Goal: Information Seeking & Learning: Understand process/instructions

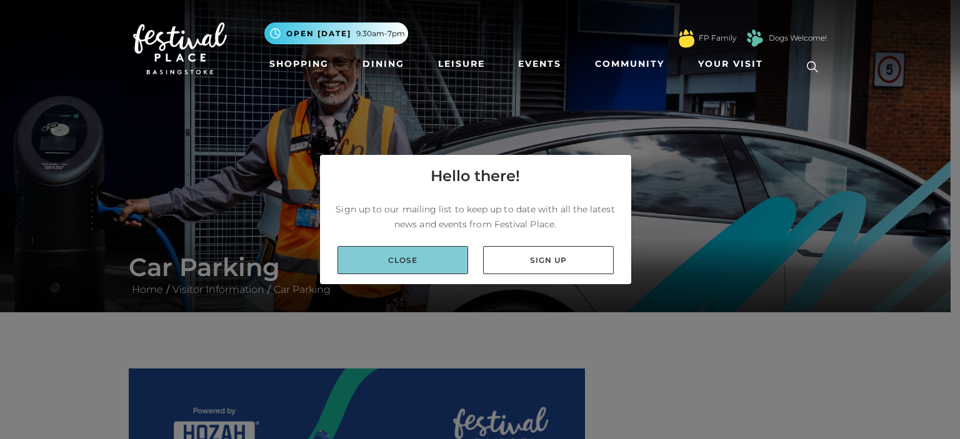
click at [415, 259] on link "Close" at bounding box center [403, 260] width 131 height 28
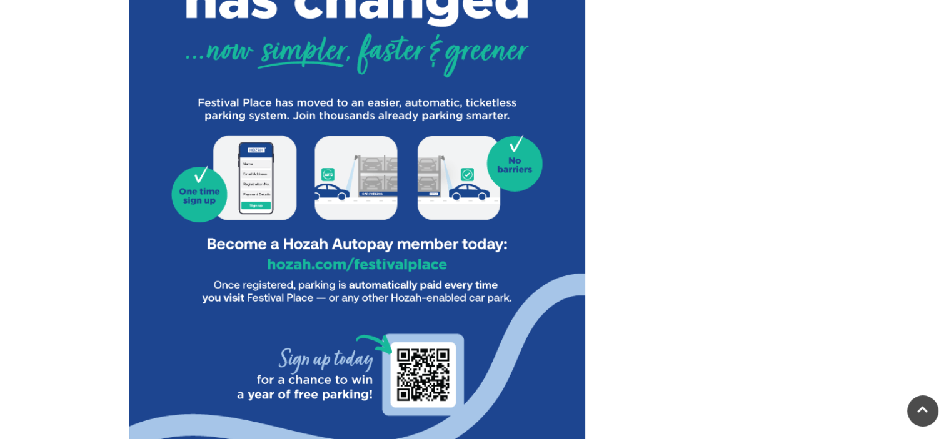
scroll to position [625, 0]
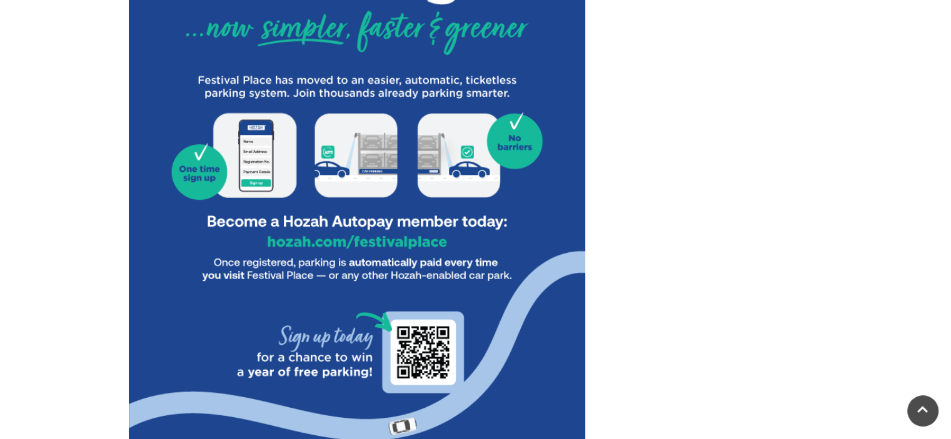
click at [374, 234] on img at bounding box center [357, 218] width 456 height 949
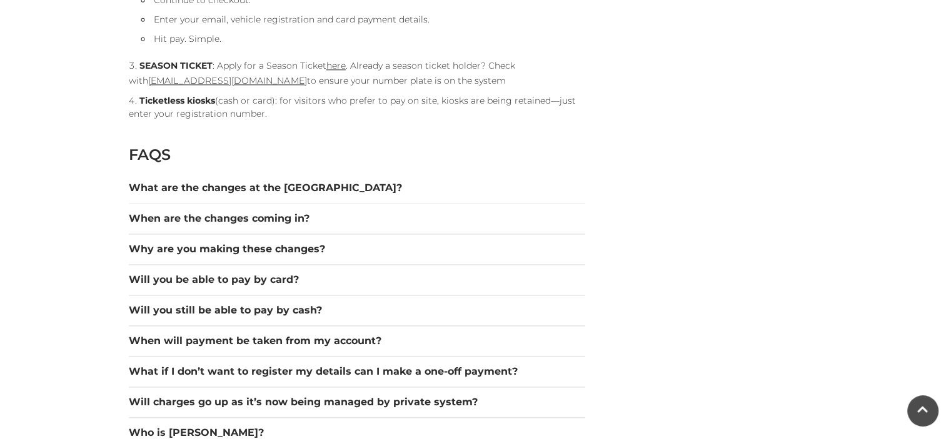
scroll to position [1688, 0]
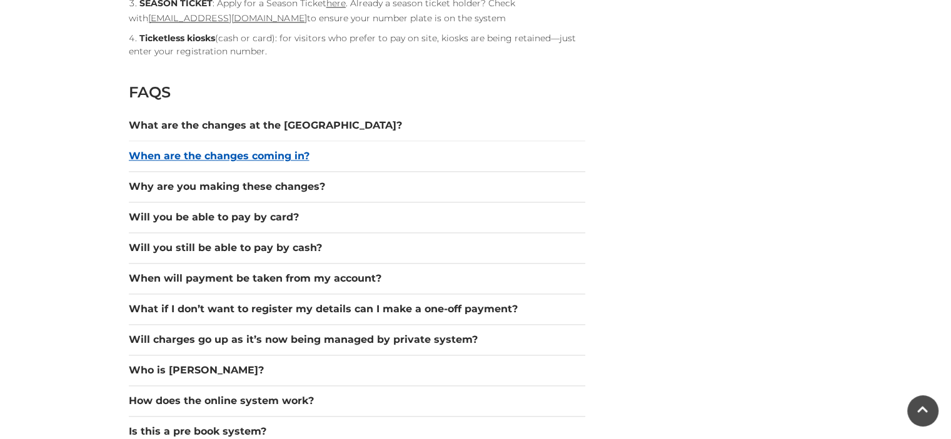
click at [281, 157] on button "When are the changes coming in?" at bounding box center [357, 156] width 456 height 15
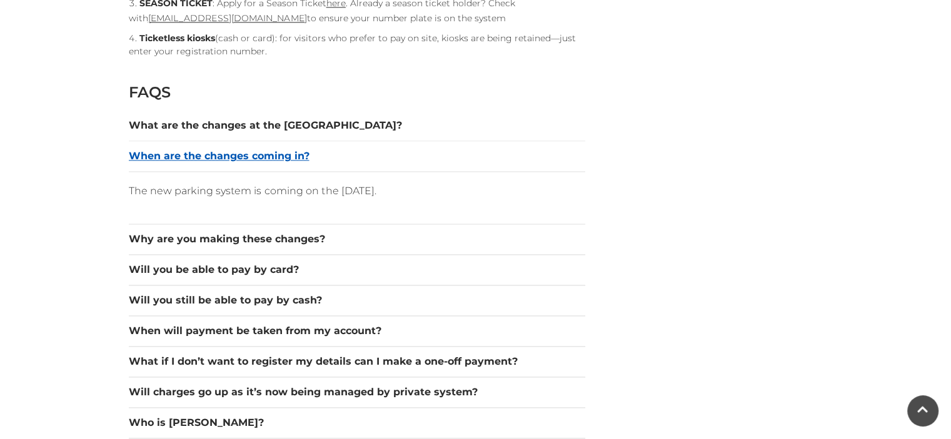
click at [284, 153] on button "When are the changes coming in?" at bounding box center [357, 156] width 456 height 15
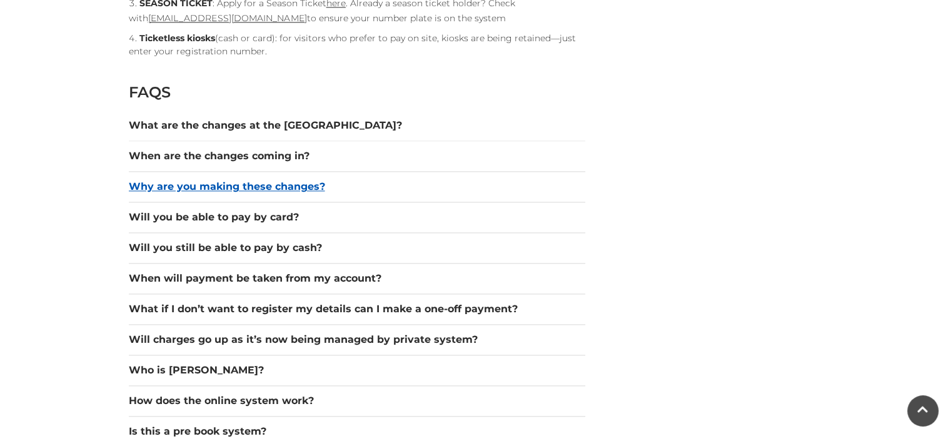
click at [298, 186] on button "Why are you making these changes?" at bounding box center [357, 186] width 456 height 15
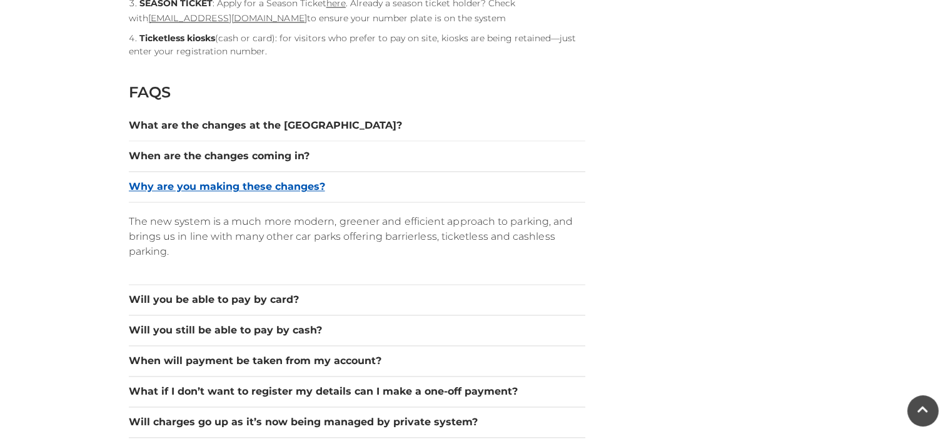
click at [288, 189] on button "Why are you making these changes?" at bounding box center [357, 186] width 456 height 15
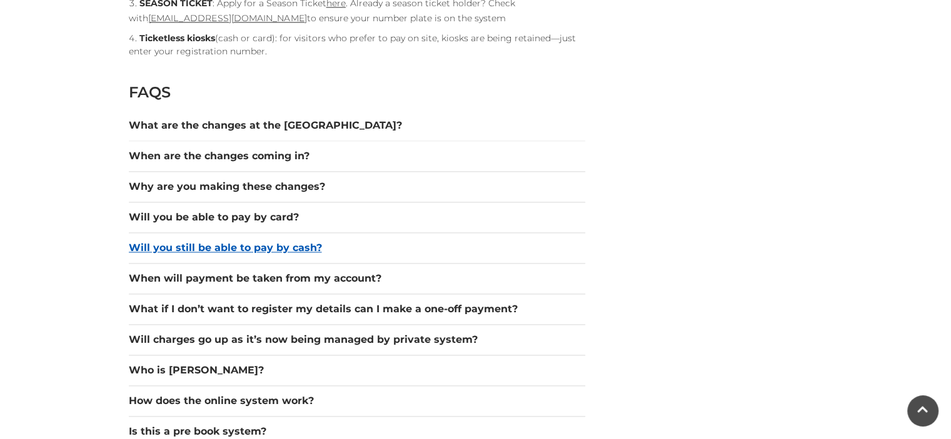
click at [293, 245] on button "Will you still be able to pay by cash?" at bounding box center [357, 248] width 456 height 15
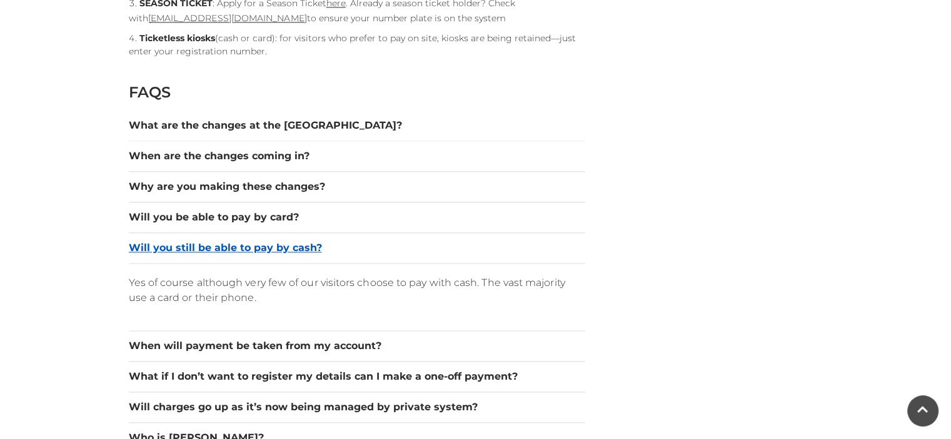
click at [294, 241] on button "Will you still be able to pay by cash?" at bounding box center [357, 248] width 456 height 15
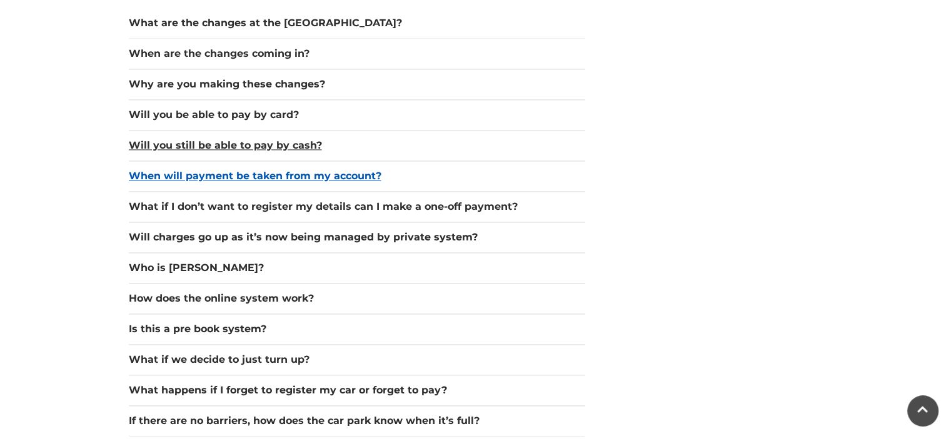
scroll to position [1813, 0]
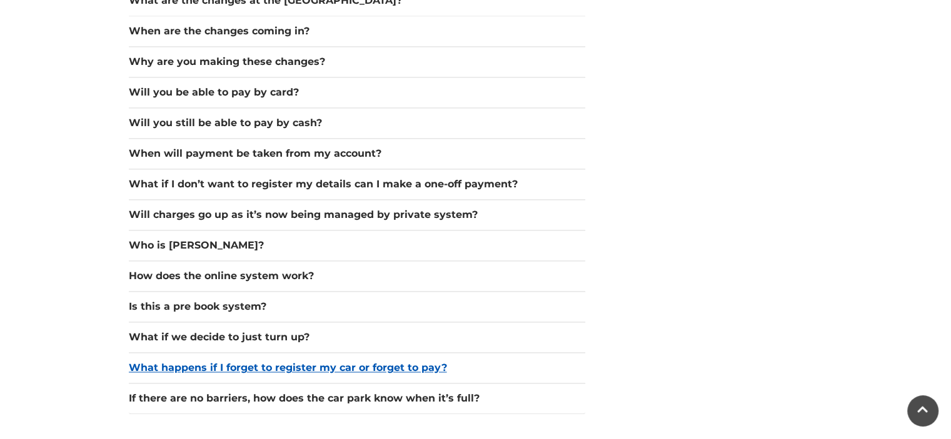
click at [343, 362] on button "What happens if I forget to register my car or forget to pay?" at bounding box center [357, 368] width 456 height 15
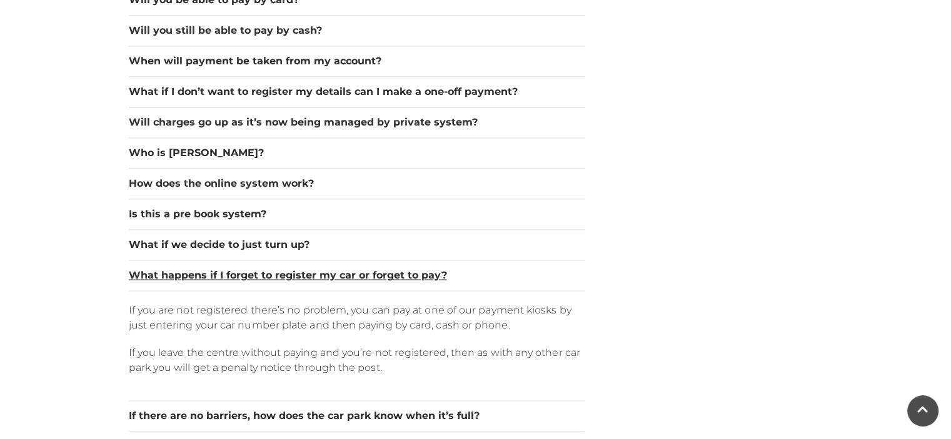
scroll to position [1938, 0]
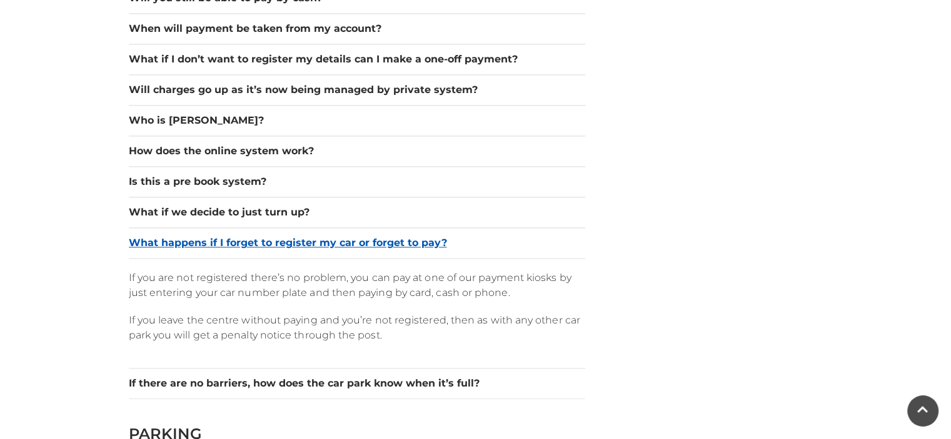
click at [376, 241] on button "What happens if I forget to register my car or forget to pay?" at bounding box center [357, 243] width 456 height 15
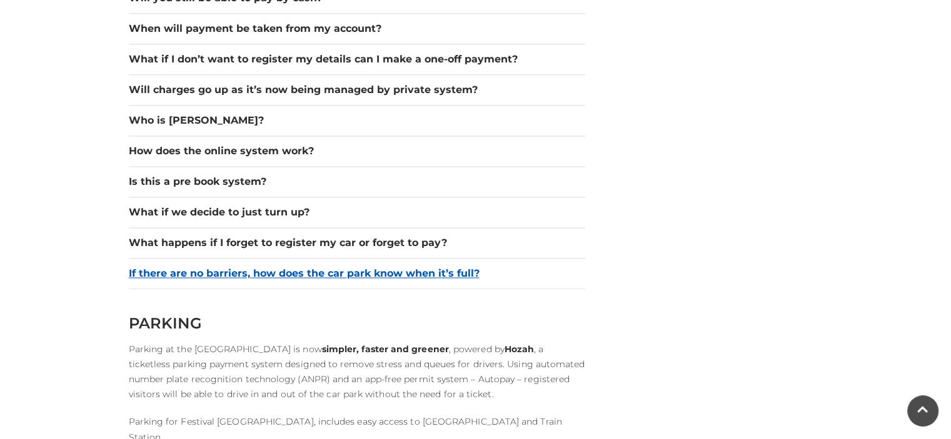
click at [346, 273] on button "If there are no barriers, how does the car park know when it’s full?" at bounding box center [357, 273] width 456 height 15
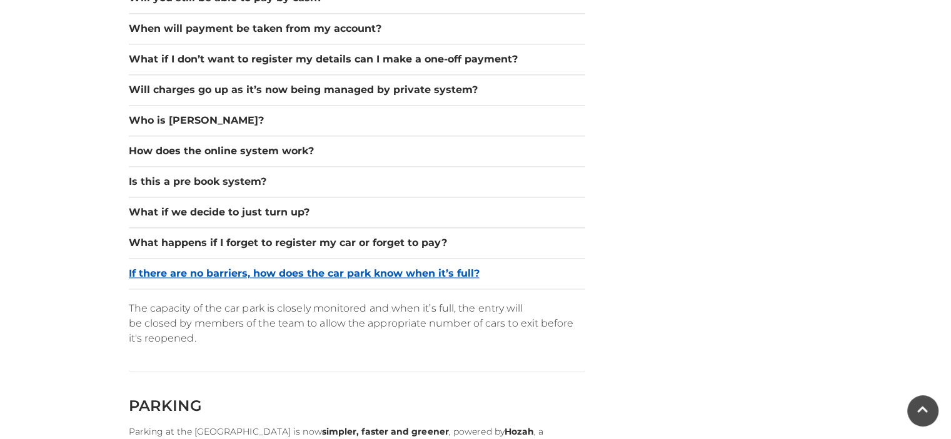
click at [345, 270] on button "If there are no barriers, how does the car park know when it’s full?" at bounding box center [357, 273] width 456 height 15
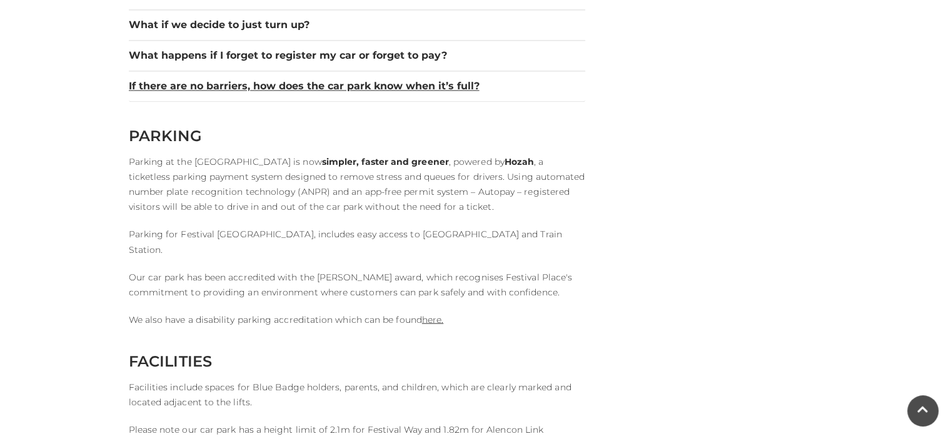
scroll to position [2000, 0]
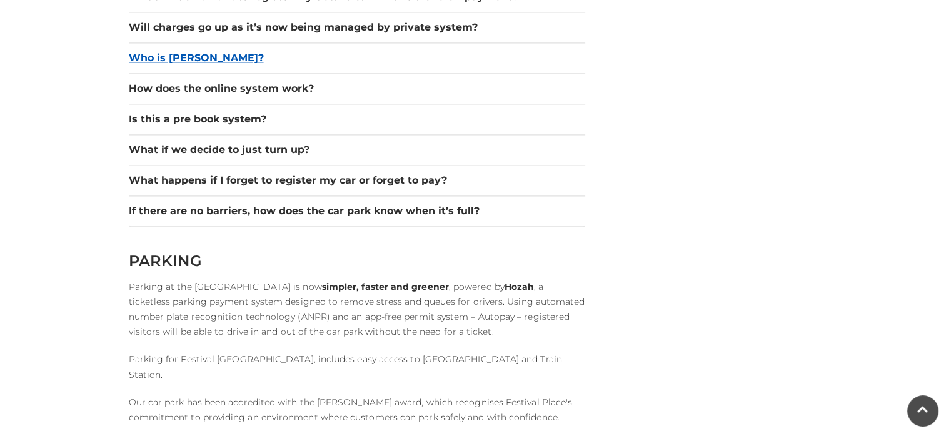
click at [201, 58] on button "Who is [PERSON_NAME]?" at bounding box center [357, 58] width 456 height 15
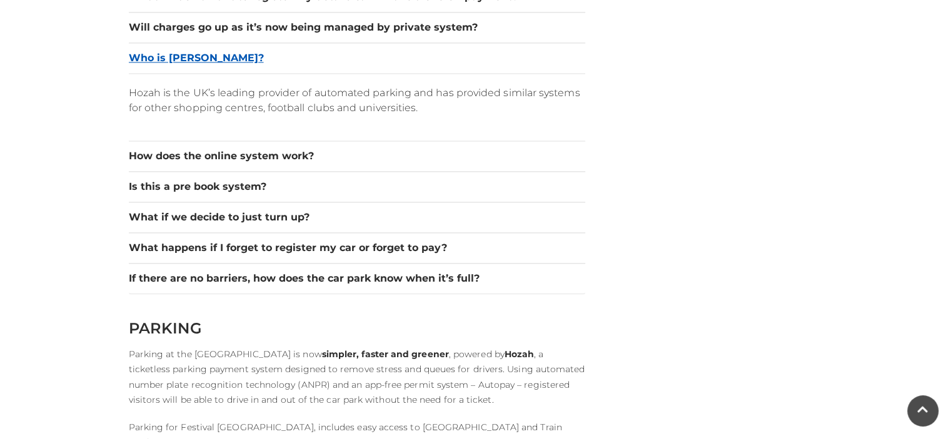
click at [188, 52] on button "Who is [PERSON_NAME]?" at bounding box center [357, 58] width 456 height 15
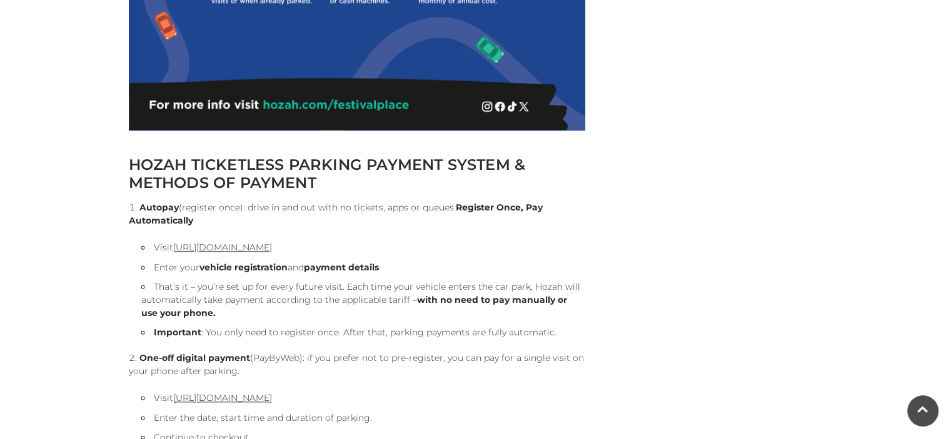
scroll to position [750, 0]
